Goal: Information Seeking & Learning: Learn about a topic

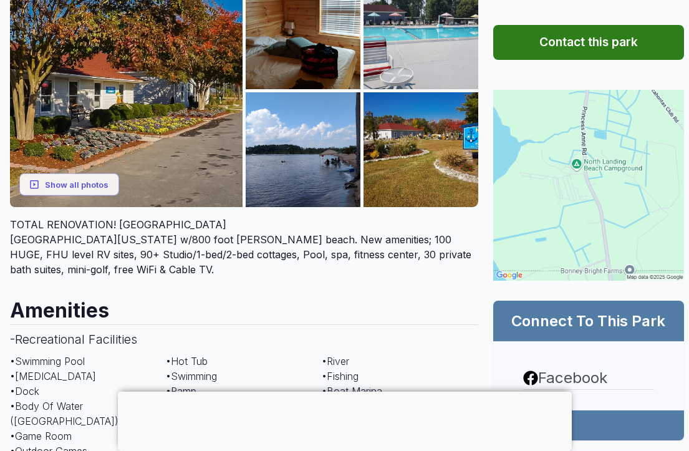
scroll to position [243, 0]
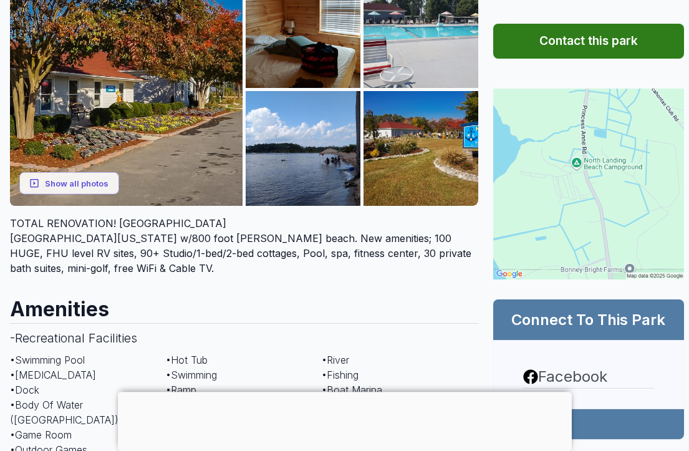
click at [78, 195] on button "Show all photos" at bounding box center [69, 182] width 100 height 23
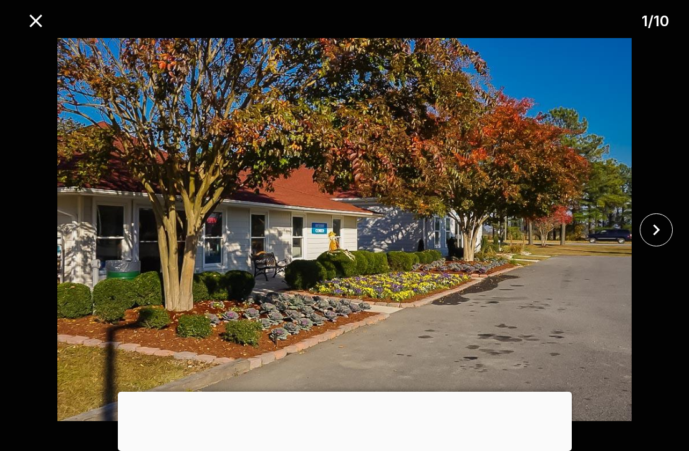
click at [657, 241] on icon "close" at bounding box center [656, 230] width 22 height 22
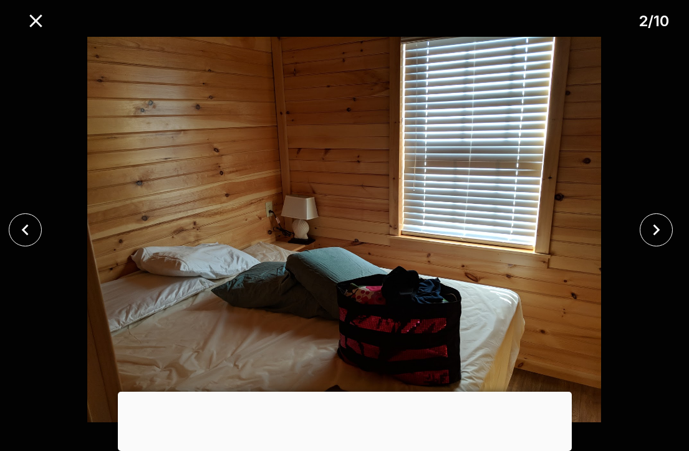
click at [658, 241] on icon "close" at bounding box center [656, 230] width 22 height 22
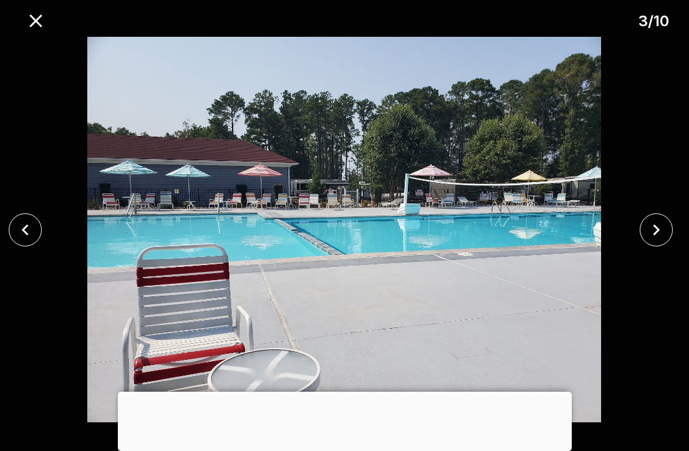
click at [658, 235] on icon "close" at bounding box center [656, 229] width 7 height 11
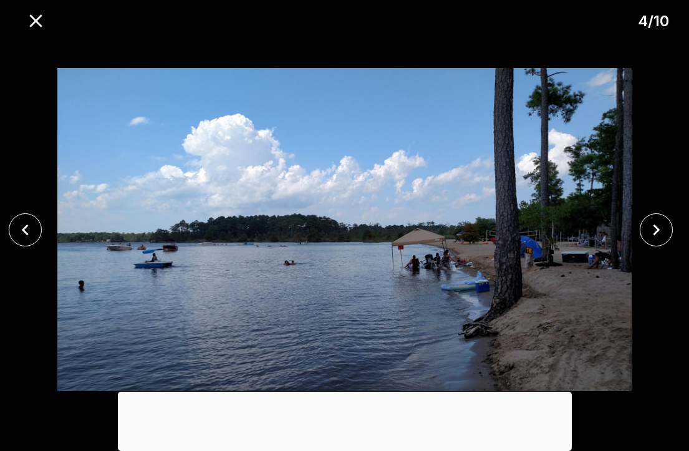
click at [655, 241] on icon "close" at bounding box center [656, 230] width 22 height 22
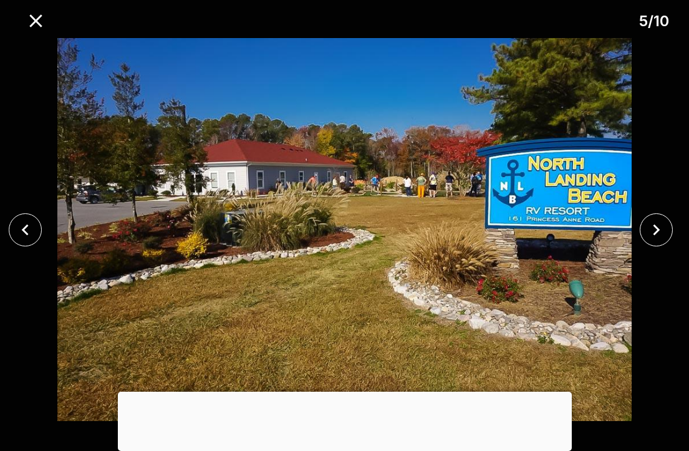
click at [658, 241] on icon "close" at bounding box center [656, 230] width 22 height 22
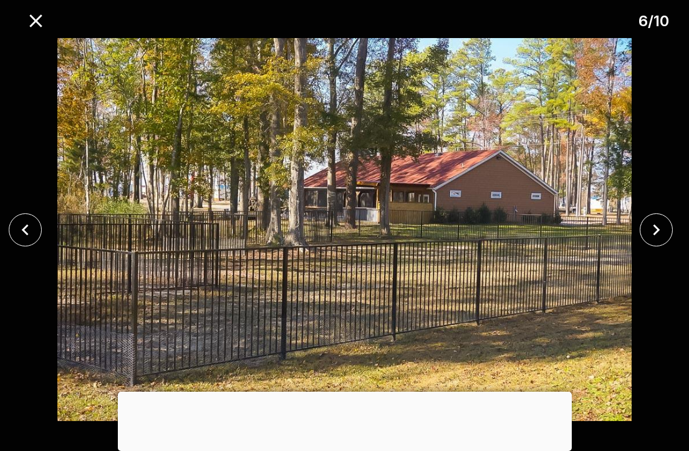
click at [657, 241] on icon "close" at bounding box center [656, 230] width 22 height 22
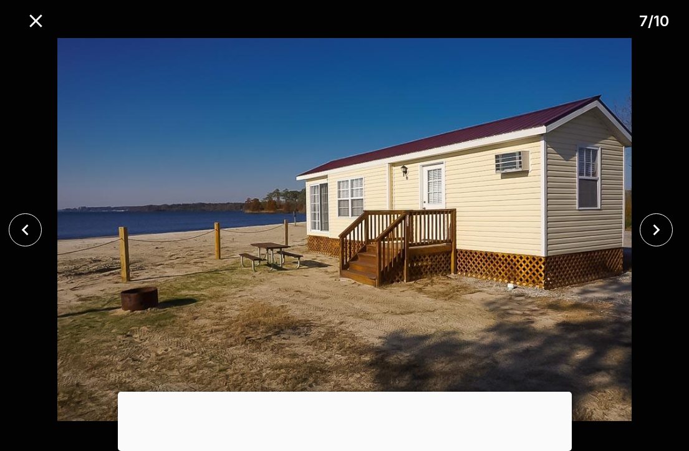
click at [657, 241] on icon "close" at bounding box center [656, 230] width 22 height 22
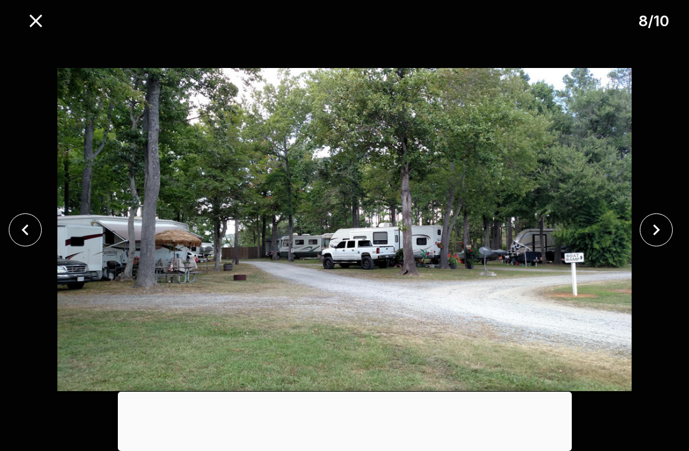
click at [650, 241] on icon "close" at bounding box center [656, 230] width 22 height 22
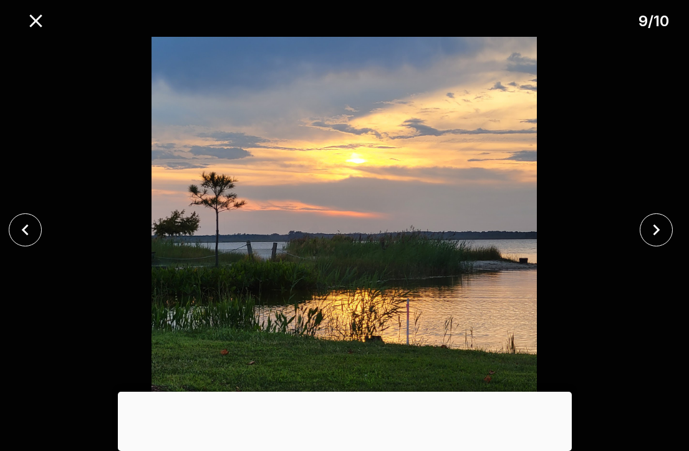
click at [650, 241] on icon "close" at bounding box center [656, 230] width 22 height 22
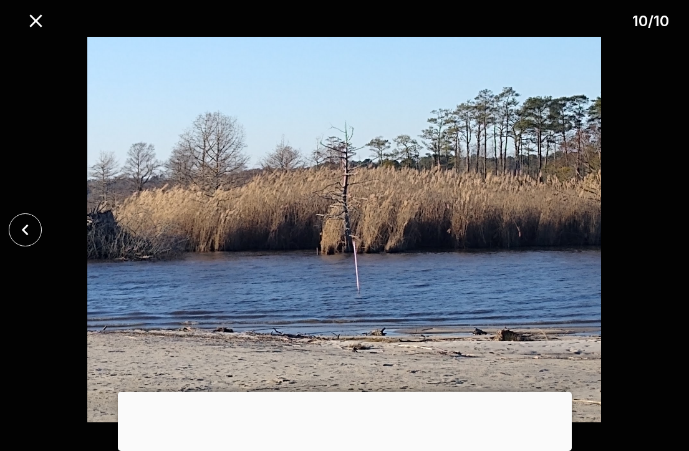
click at [338, 392] on div at bounding box center [345, 392] width 454 height 0
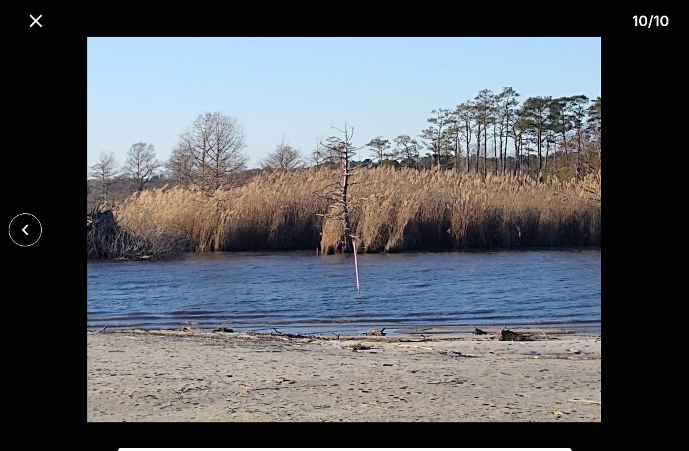
click at [42, 22] on icon "close" at bounding box center [36, 21] width 22 height 22
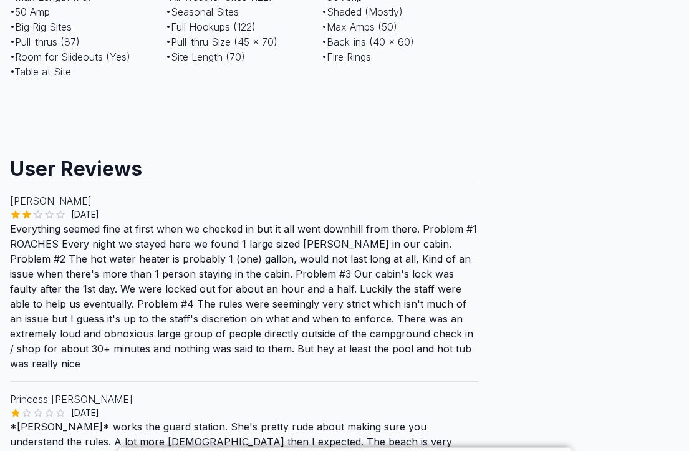
scroll to position [1415, 0]
